Goal: Task Accomplishment & Management: Use online tool/utility

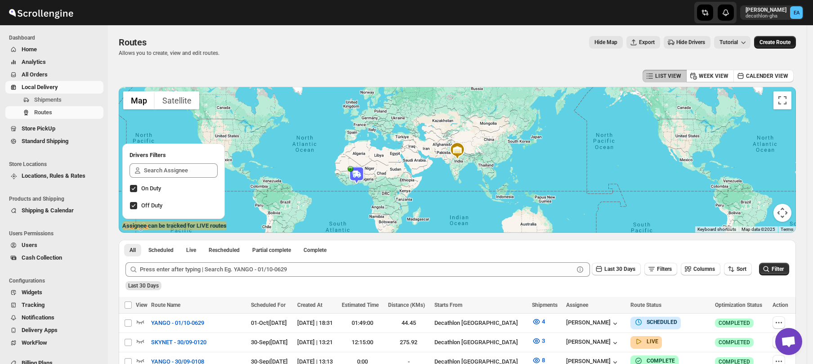
click at [785, 44] on span "Create Route" at bounding box center [774, 42] width 31 height 7
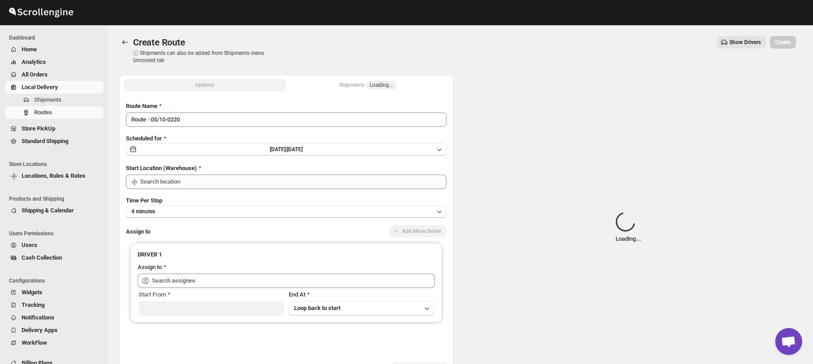
type input "Decathlon- [GEOGRAPHIC_DATA]"
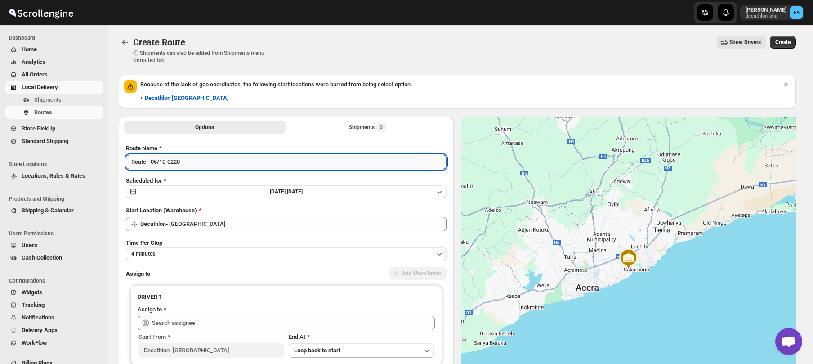
click at [146, 164] on input "Route - 05/10-0220" at bounding box center [286, 162] width 321 height 14
type input "YANGO - 05/10-0220"
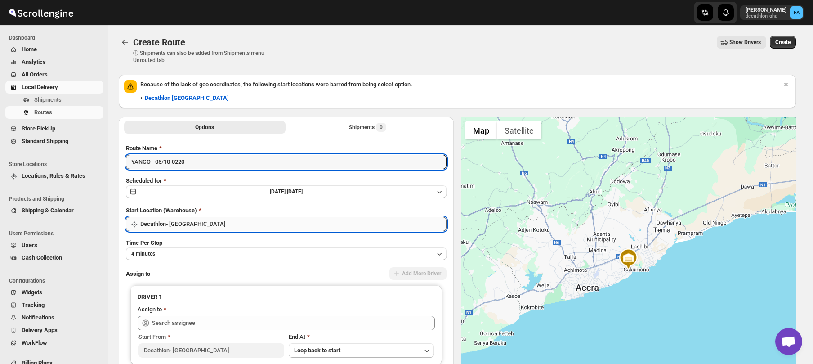
click at [158, 225] on input "Decathlon- [GEOGRAPHIC_DATA]" at bounding box center [293, 224] width 306 height 14
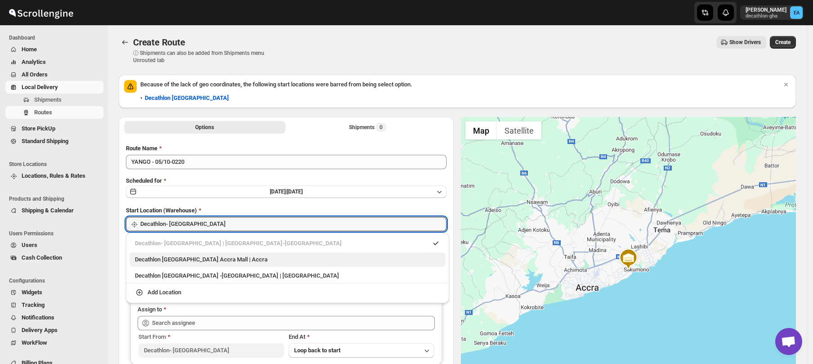
click at [162, 261] on div "Decathlon [GEOGRAPHIC_DATA] Accra Mall | Accra" at bounding box center [287, 259] width 305 height 9
type input "Decathlon [GEOGRAPHIC_DATA] [GEOGRAPHIC_DATA]"
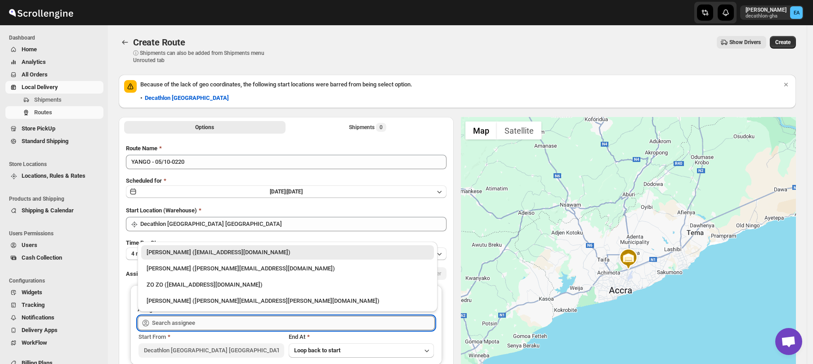
click at [168, 320] on input "text" at bounding box center [293, 323] width 283 height 14
click at [176, 271] on div "[PERSON_NAME] ([PERSON_NAME][EMAIL_ADDRESS][DOMAIN_NAME])" at bounding box center [288, 268] width 282 height 9
type input "[PERSON_NAME] ([PERSON_NAME][EMAIL_ADDRESS][DOMAIN_NAME])"
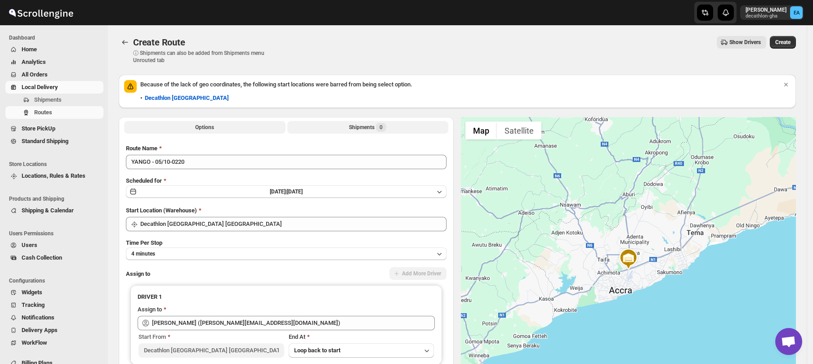
click at [372, 129] on div "Shipments 0" at bounding box center [367, 127] width 37 height 9
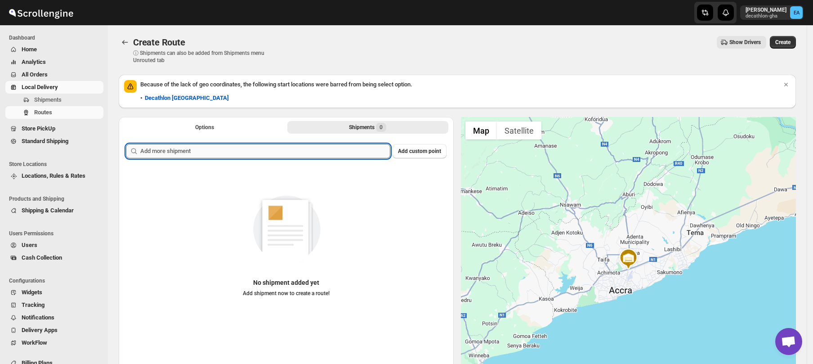
click at [218, 151] on input "text" at bounding box center [265, 151] width 250 height 14
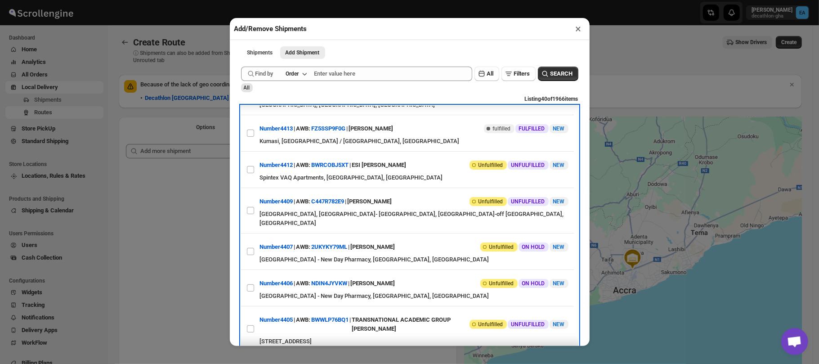
scroll to position [297, 0]
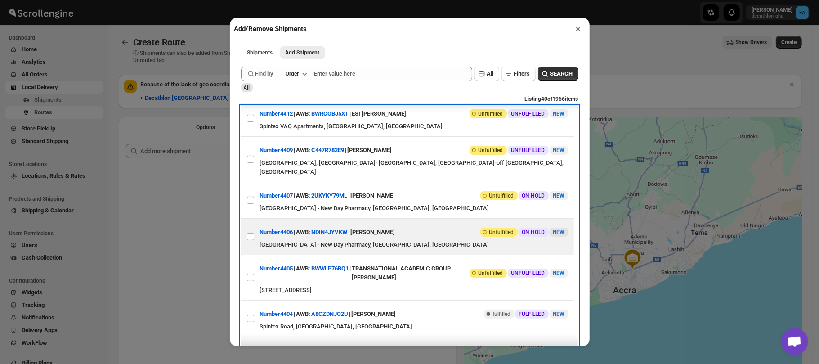
click at [407, 240] on div "[GEOGRAPHIC_DATA] - New Day Pharmacy, [GEOGRAPHIC_DATA], [GEOGRAPHIC_DATA]" at bounding box center [414, 244] width 308 height 9
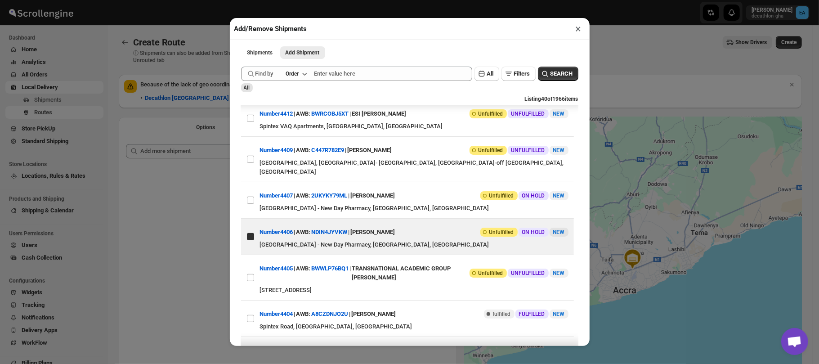
checkbox input "true"
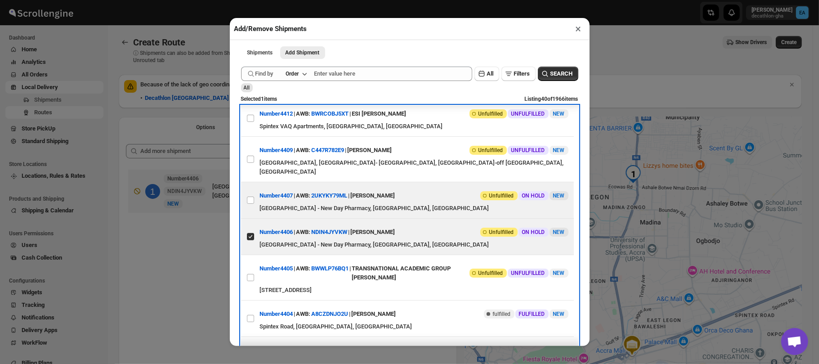
click at [414, 195] on div "Number4407 | AWB: 2UKYKY79ML | [PERSON_NAME] Attention Incomplete Unfulfilled O…" at bounding box center [414, 195] width 308 height 16
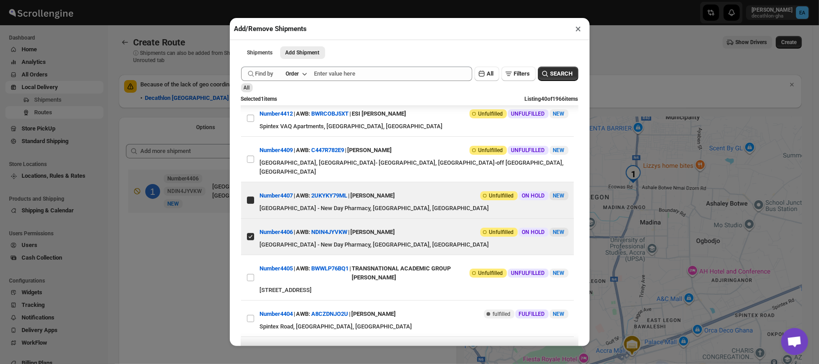
checkbox input "true"
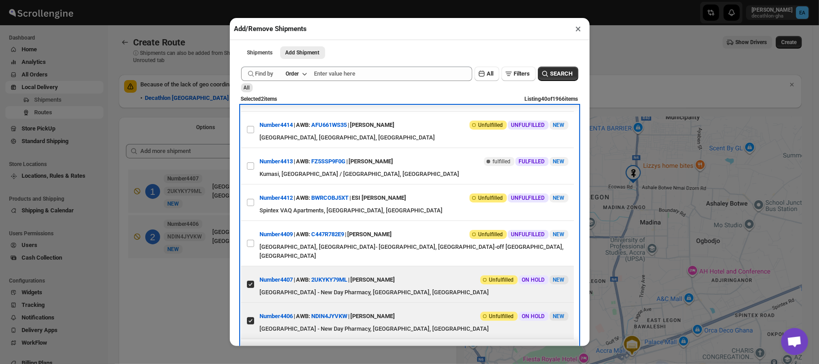
scroll to position [209, 0]
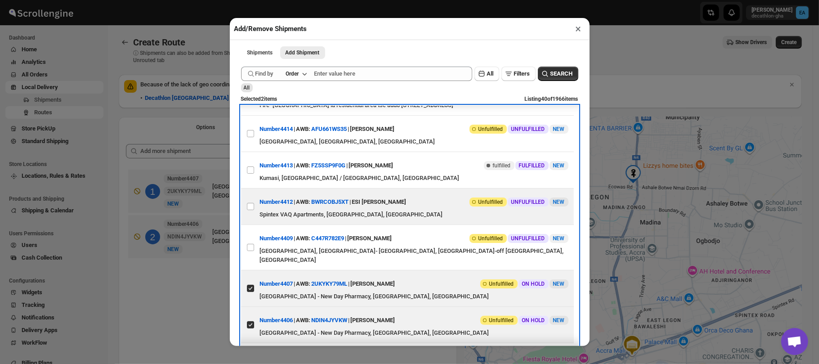
click at [452, 219] on div "Spintex VAQ Apartments, [GEOGRAPHIC_DATA], [GEOGRAPHIC_DATA]" at bounding box center [414, 214] width 308 height 9
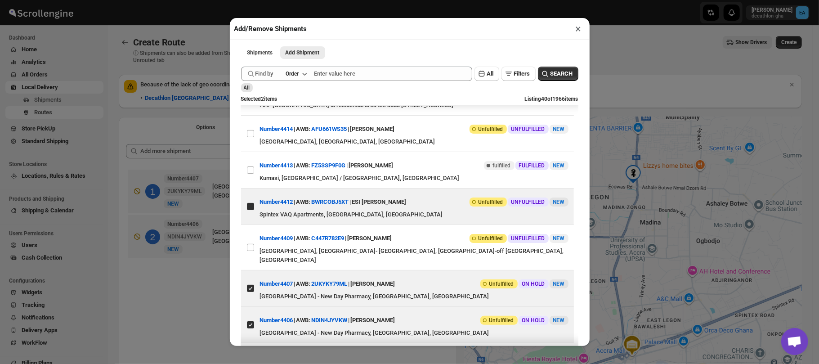
checkbox input "true"
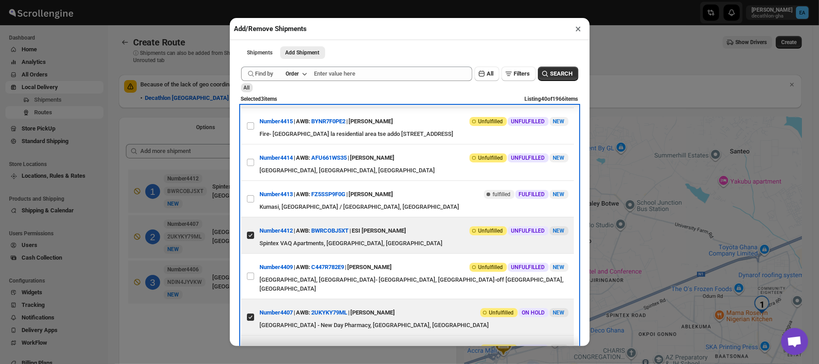
scroll to position [175, 0]
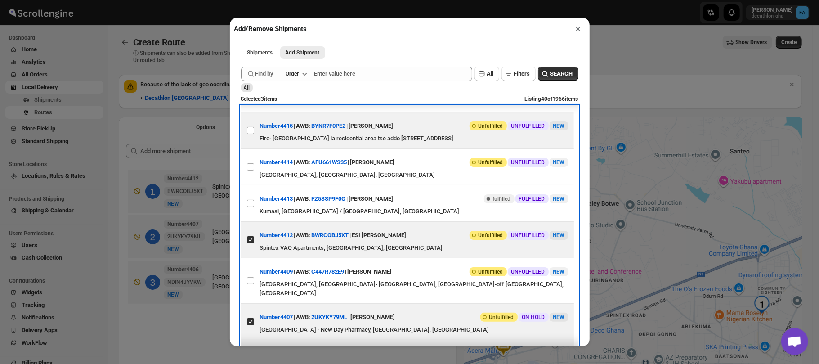
click at [402, 138] on div "Fire- [GEOGRAPHIC_DATA] la residential area tse addo [STREET_ADDRESS]" at bounding box center [414, 138] width 308 height 9
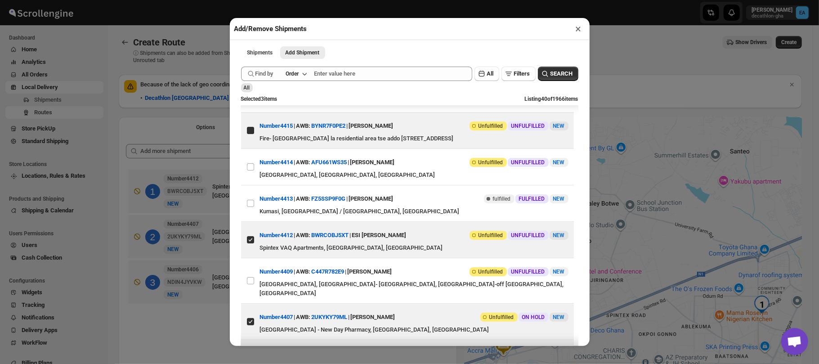
checkbox input "true"
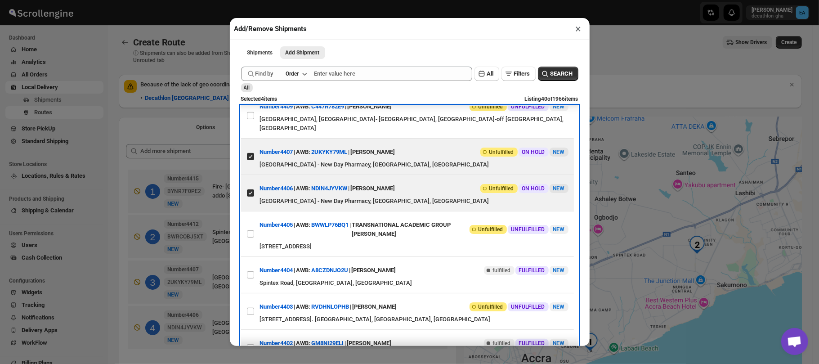
scroll to position [352, 0]
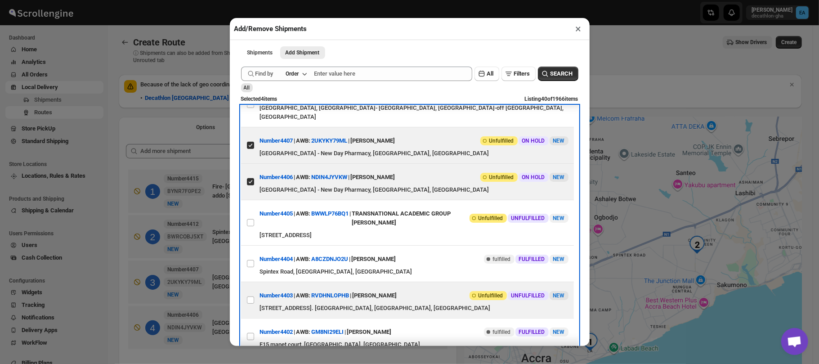
click at [428, 297] on div "Number4403 | AWB: RVDHNLOPHB | [PERSON_NAME] Attention Incomplete Unfulfilled U…" at bounding box center [414, 295] width 308 height 16
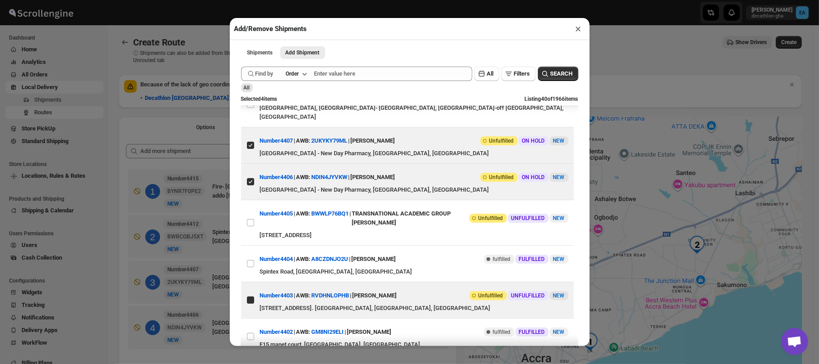
checkbox input "true"
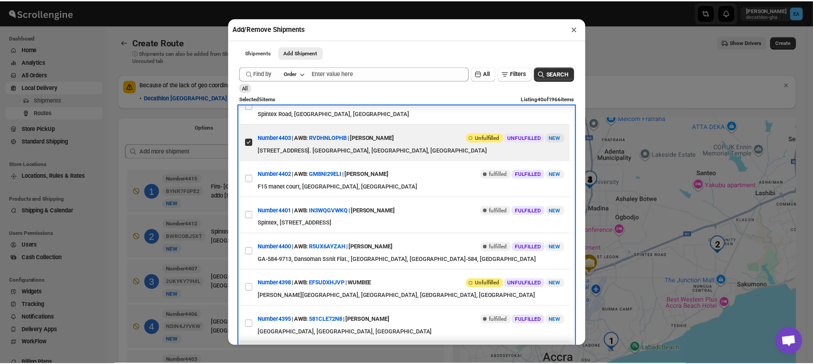
scroll to position [520, 0]
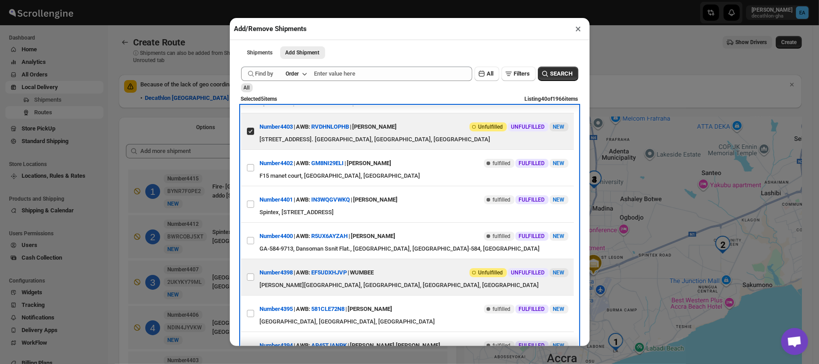
click at [414, 280] on div "[PERSON_NAME][GEOGRAPHIC_DATA], [GEOGRAPHIC_DATA], [GEOGRAPHIC_DATA], [GEOGRAPH…" at bounding box center [414, 284] width 308 height 9
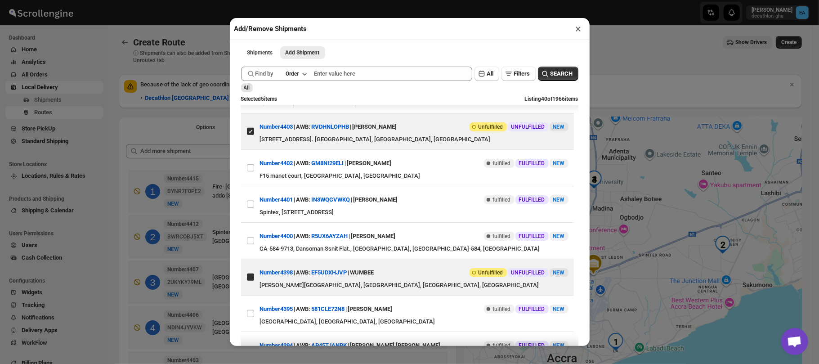
checkbox input "true"
click at [193, 138] on div "Add/Remove Shipments × Shipments Add Shipment More views Shipments Add Shipment…" at bounding box center [409, 182] width 819 height 364
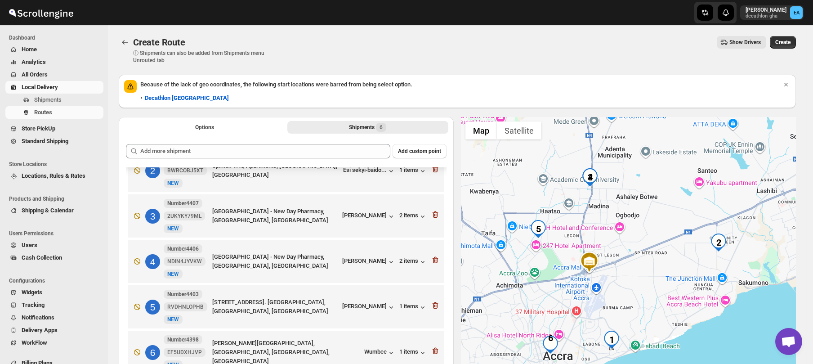
scroll to position [0, 0]
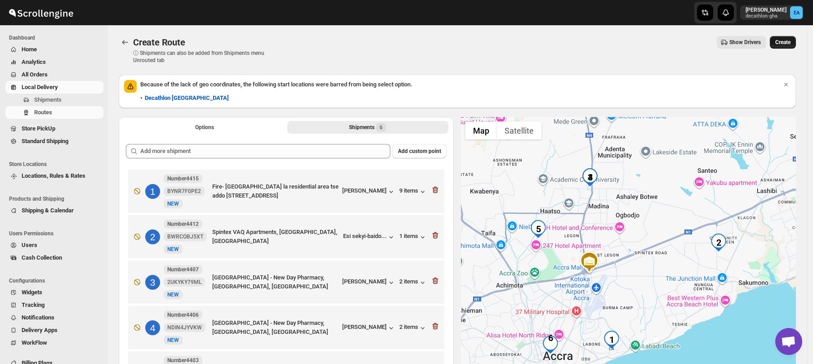
click at [783, 42] on span "Create" at bounding box center [782, 42] width 15 height 7
